Goal: Transaction & Acquisition: Purchase product/service

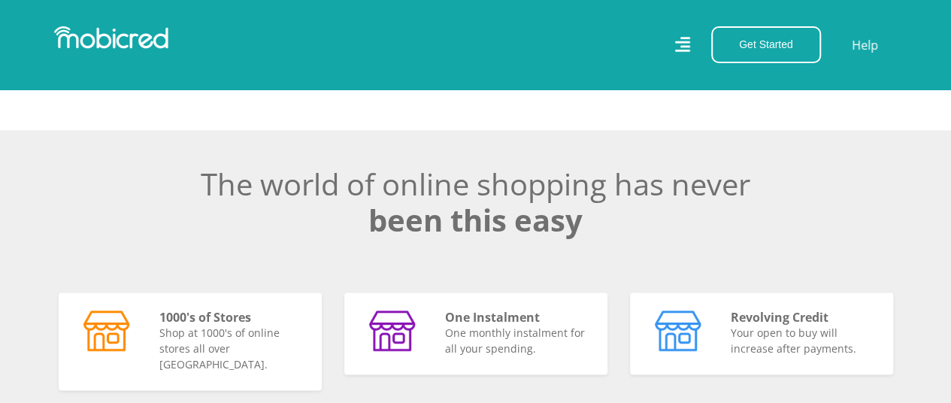
scroll to position [601, 0]
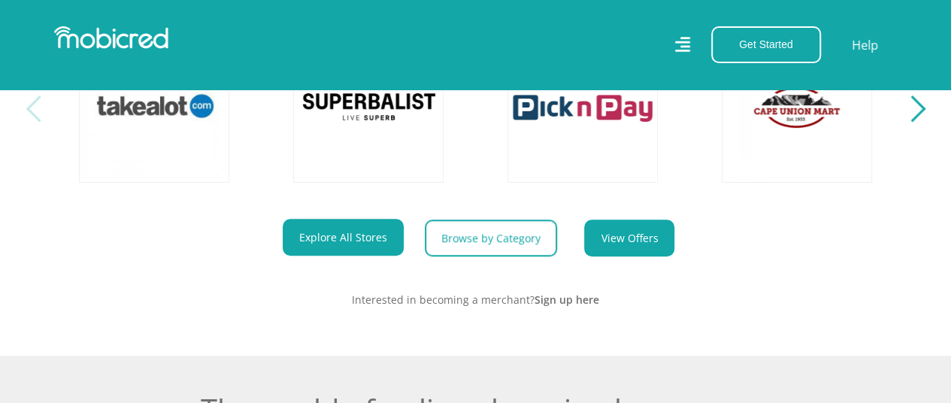
click at [601, 252] on link "View Offers" at bounding box center [629, 237] width 90 height 37
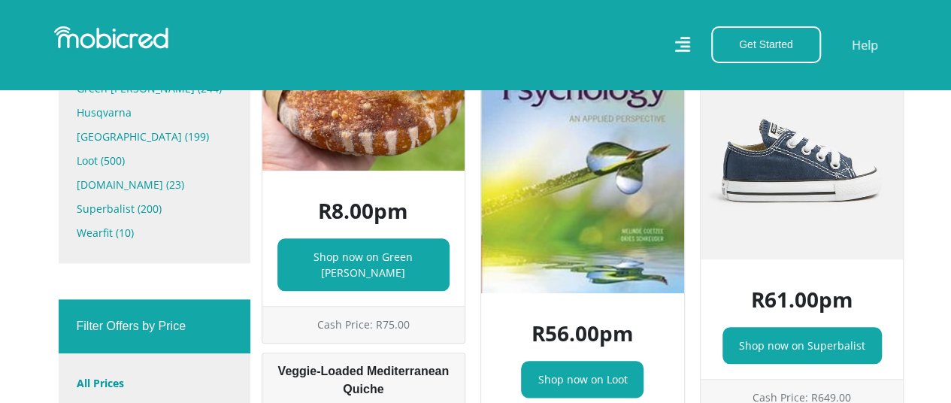
scroll to position [676, 0]
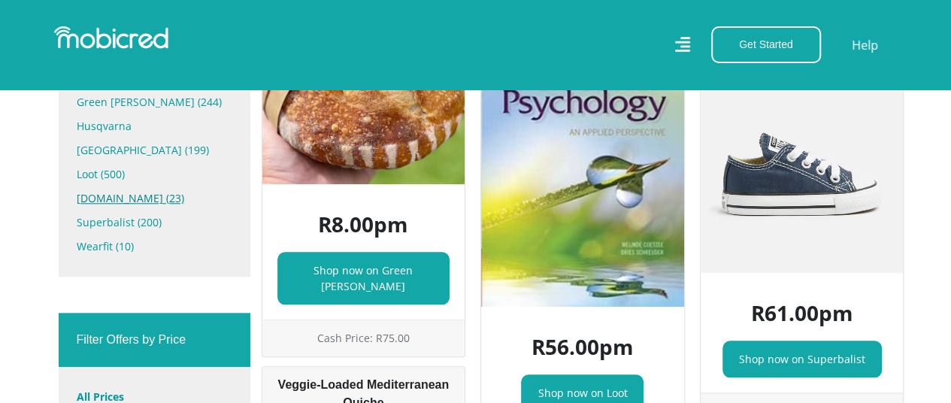
click at [123, 186] on link "[DOMAIN_NAME] (23)" at bounding box center [155, 198] width 156 height 24
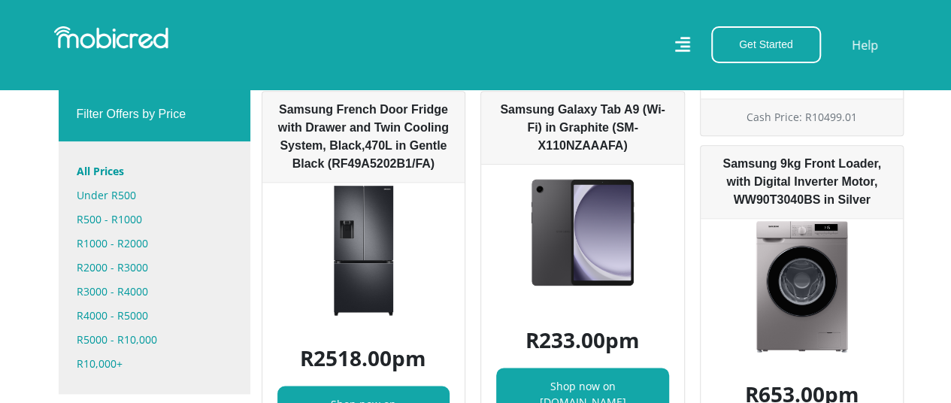
scroll to position [601, 0]
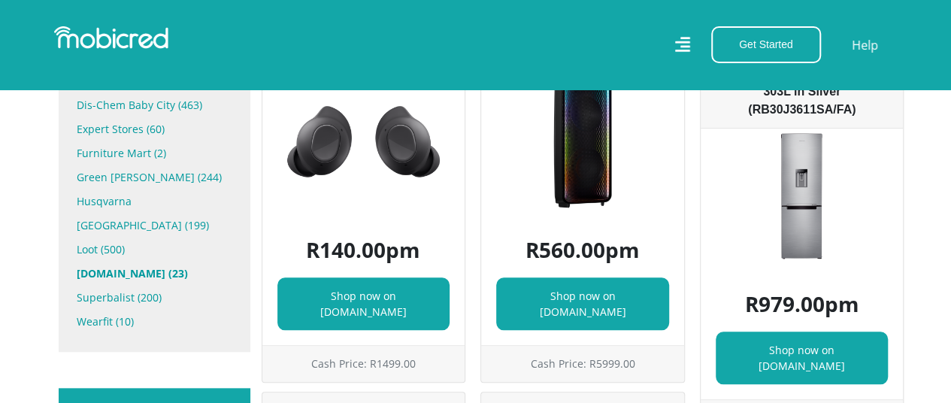
click at [384, 155] on img at bounding box center [363, 141] width 203 height 135
